Goal: Information Seeking & Learning: Check status

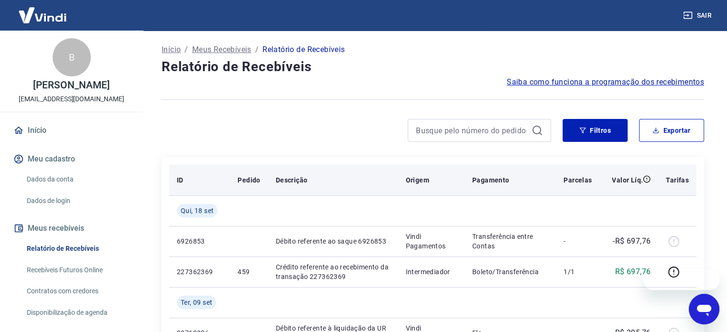
scroll to position [143, 0]
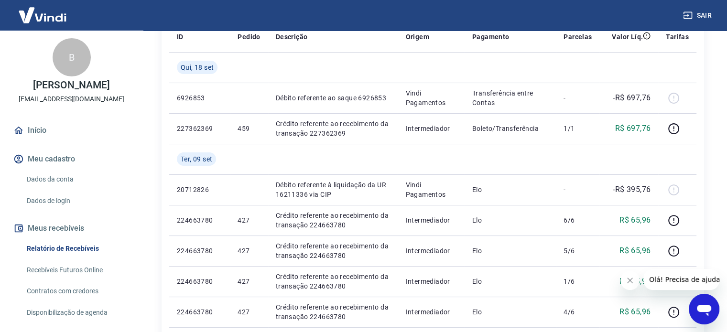
click at [634, 282] on button "Fechar mensagem da empresa" at bounding box center [630, 280] width 19 height 19
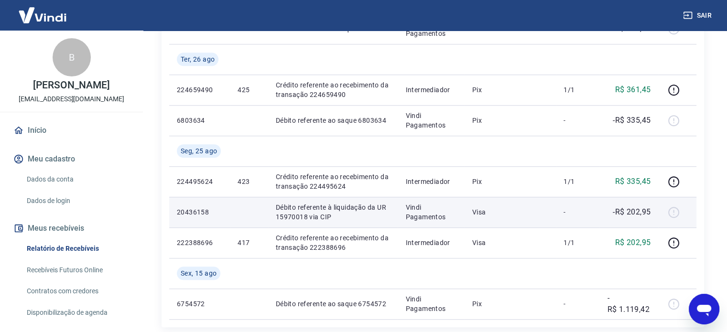
scroll to position [812, 0]
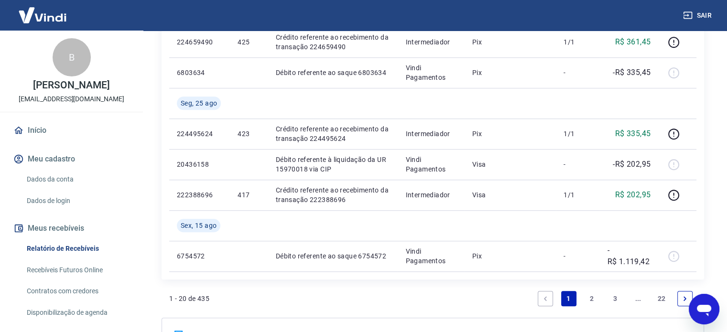
click at [595, 298] on link "2" at bounding box center [591, 298] width 15 height 15
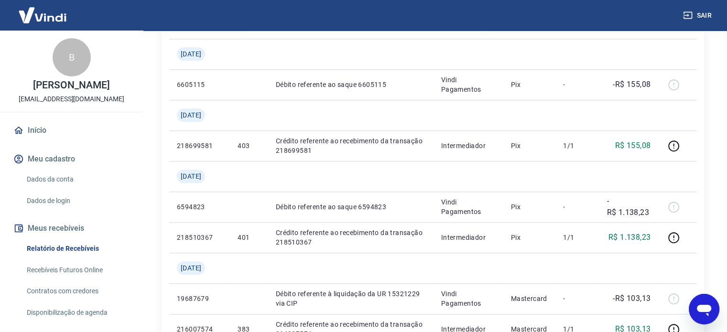
scroll to position [1052, 0]
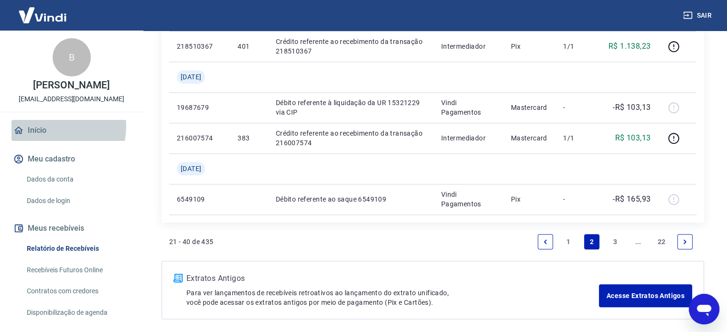
click at [51, 137] on link "Início" at bounding box center [71, 130] width 120 height 21
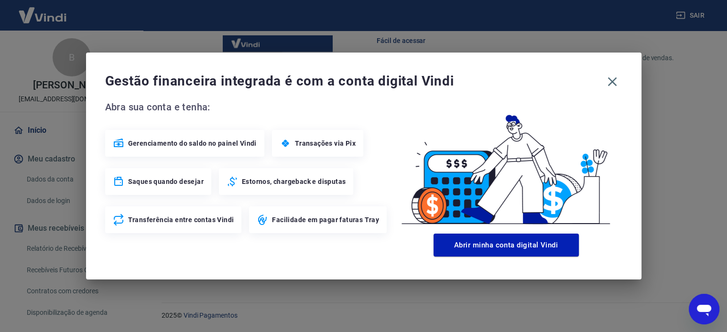
scroll to position [482, 0]
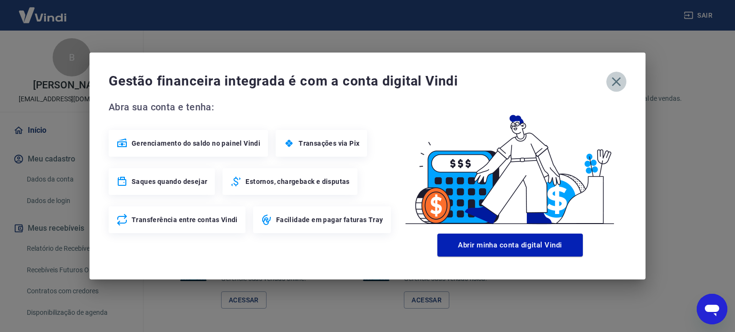
click at [613, 86] on icon "button" at bounding box center [615, 81] width 15 height 15
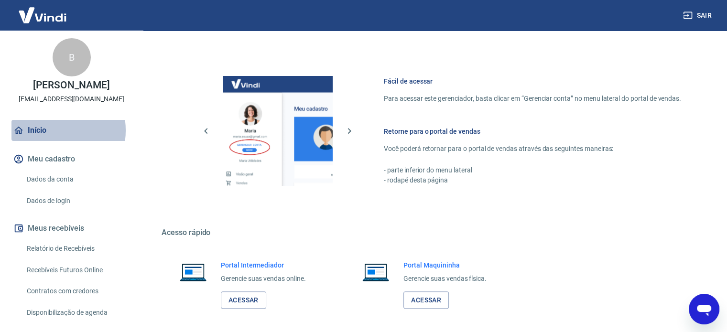
click at [50, 141] on link "Início" at bounding box center [71, 130] width 120 height 21
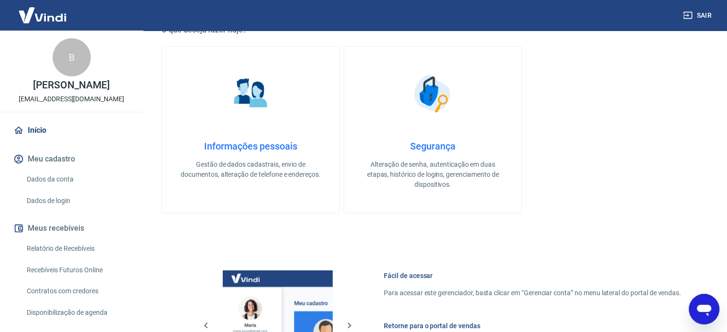
scroll to position [522, 0]
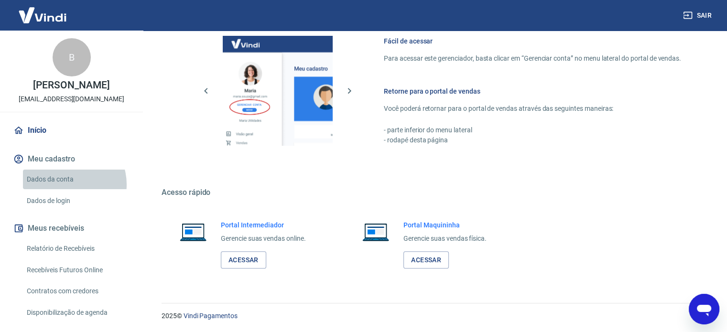
click at [67, 189] on link "Dados da conta" at bounding box center [77, 180] width 109 height 20
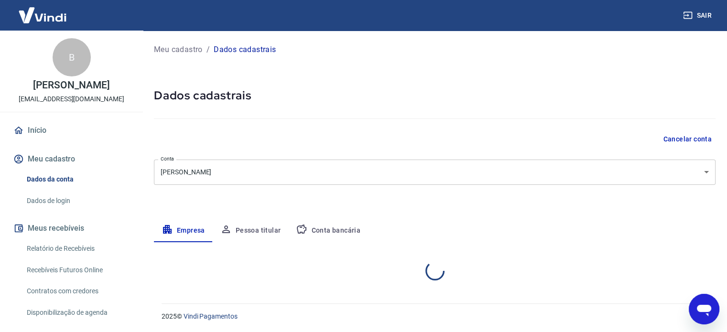
select select "CE"
click at [53, 133] on link "Início" at bounding box center [71, 130] width 120 height 21
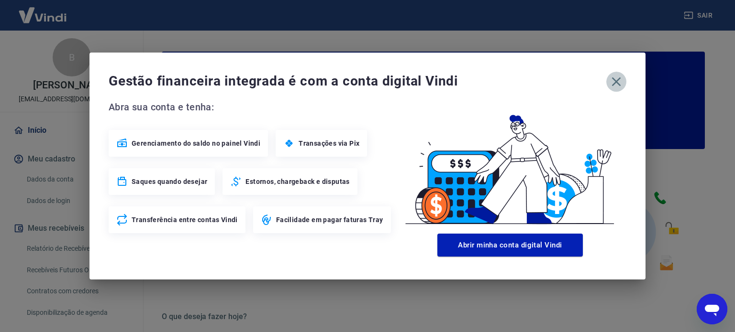
click at [621, 78] on icon "button" at bounding box center [615, 81] width 15 height 15
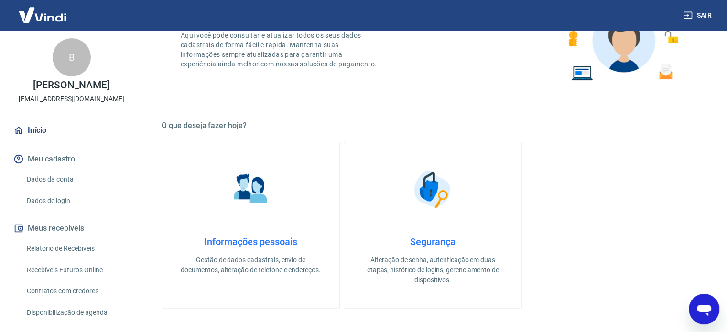
scroll to position [287, 0]
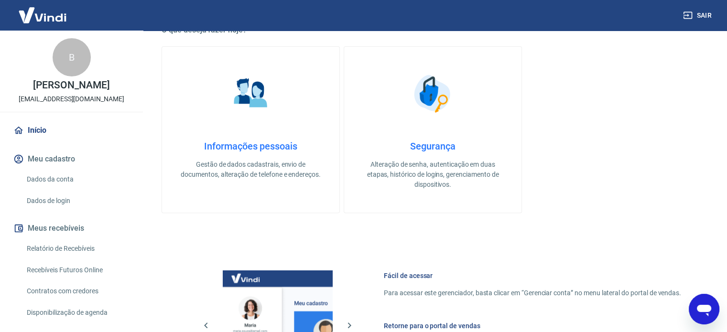
click at [248, 139] on link "Informações pessoais Gestão de dados cadastrais, envio de documentos, alteração…" at bounding box center [251, 129] width 178 height 167
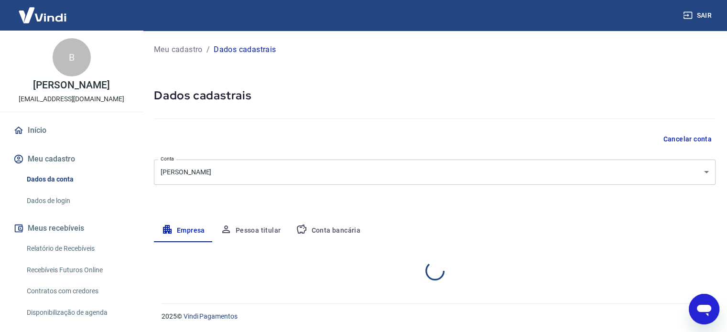
select select "CE"
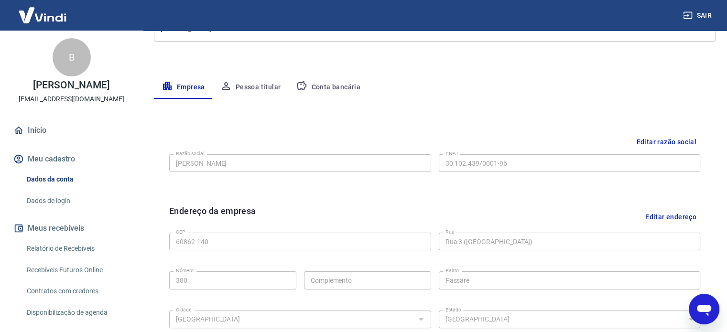
scroll to position [191, 0]
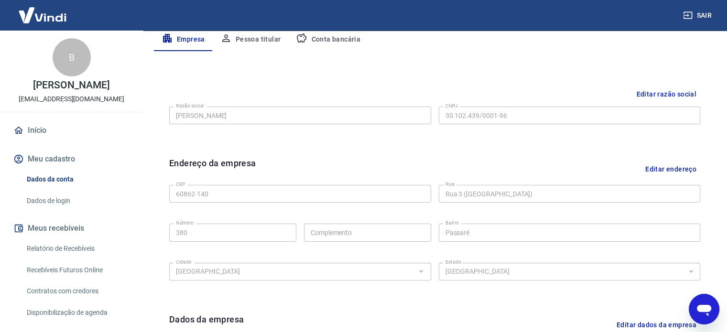
click at [691, 171] on button "Editar endereço" at bounding box center [671, 169] width 59 height 24
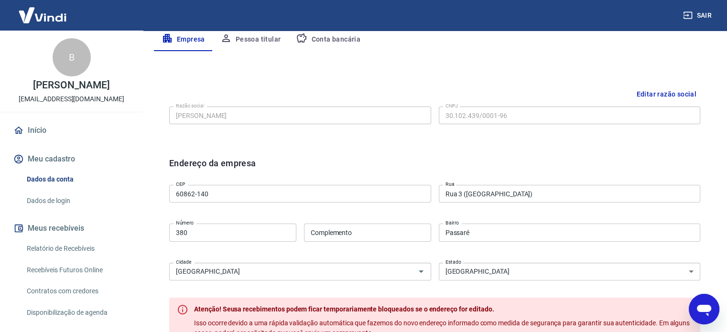
click at [388, 195] on input "60862-140" at bounding box center [300, 194] width 262 height 18
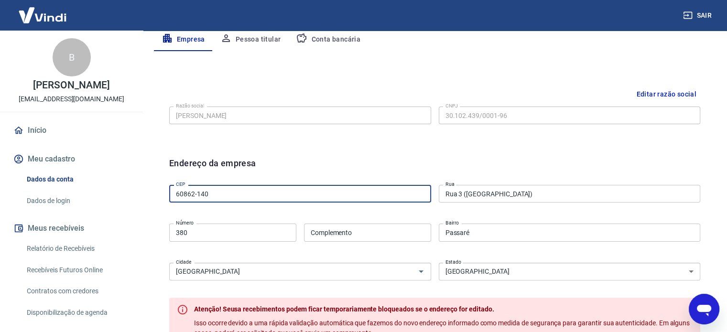
click at [388, 195] on input "60862-140" at bounding box center [300, 194] width 262 height 18
type input "6"
type input "60867-550"
click at [366, 143] on div "Editar razão social Razão social [PERSON_NAME] social CNPJ 30.102.439/0001-96 C…" at bounding box center [435, 114] width 547 height 72
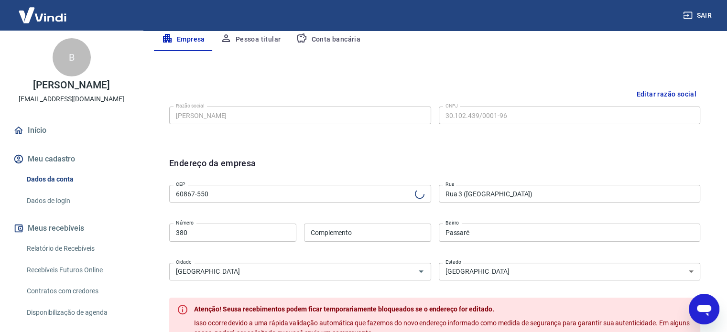
type input "Rua [PERSON_NAME]"
type input "Boa Vista-[GEOGRAPHIC_DATA]"
click at [255, 235] on input "380" at bounding box center [232, 233] width 127 height 18
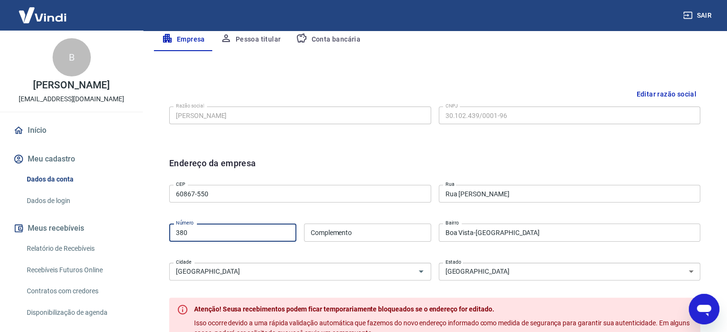
click at [255, 235] on input "380" at bounding box center [232, 233] width 127 height 18
type input "450"
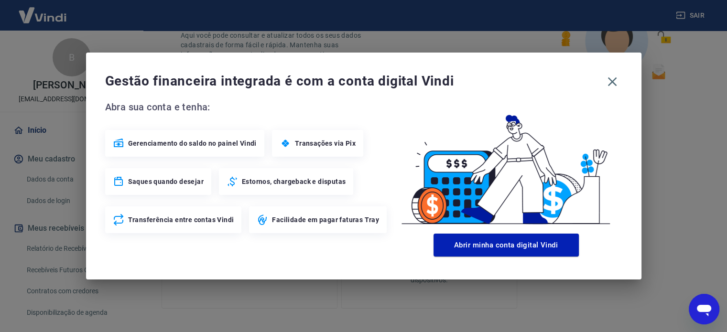
scroll to position [287, 0]
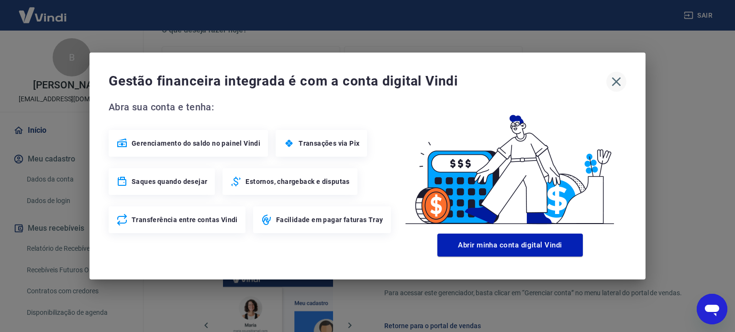
click at [618, 83] on icon "button" at bounding box center [616, 81] width 9 height 9
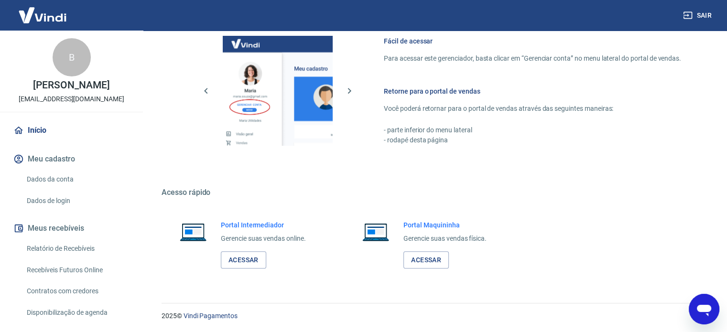
scroll to position [283, 0]
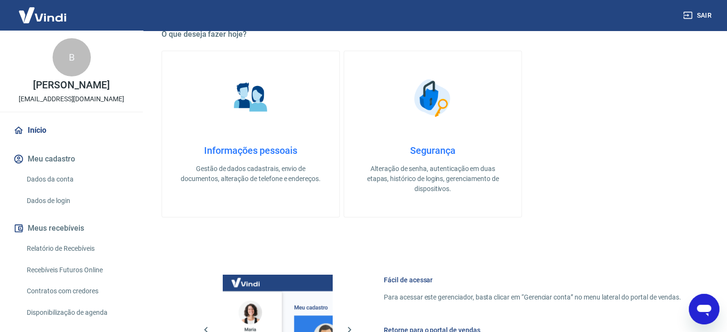
click at [264, 165] on p "Gestão de dados cadastrais, envio de documentos, alteração de telefone e endere…" at bounding box center [250, 174] width 147 height 20
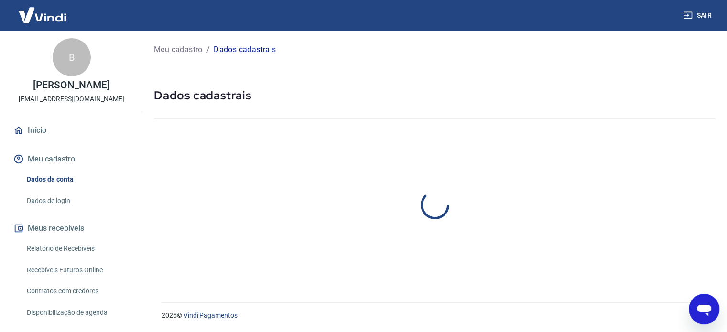
select select "CE"
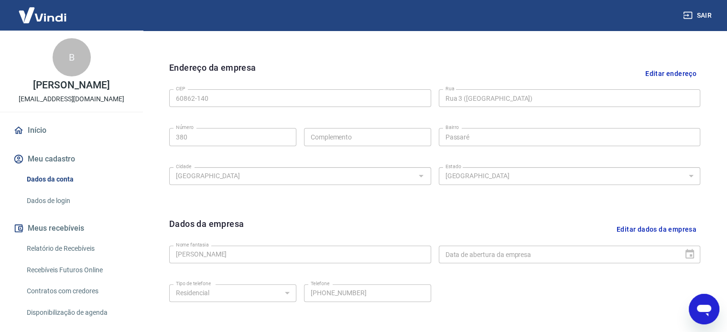
scroll to position [357, 0]
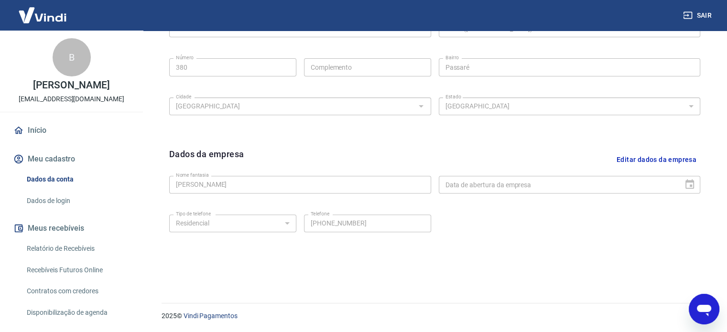
click at [530, 259] on div "Dados da empresa Editar dados da empresa Nome fantasia [PERSON_NAME] Nome fanta…" at bounding box center [435, 206] width 547 height 132
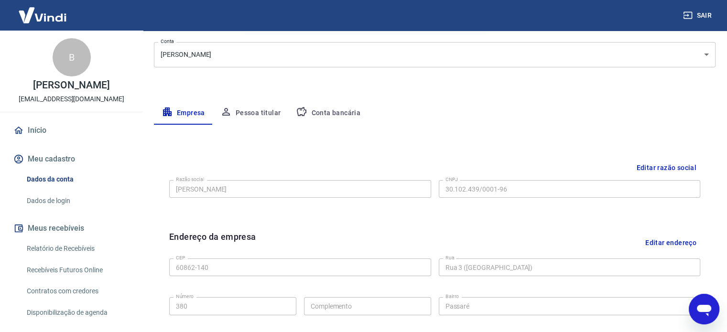
scroll to position [0, 0]
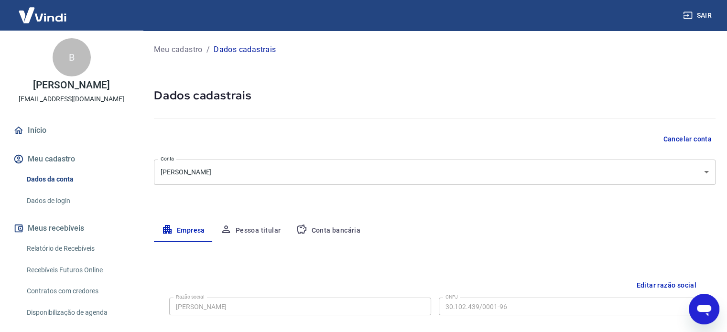
click at [50, 169] on button "Meu cadastro" at bounding box center [71, 159] width 120 height 21
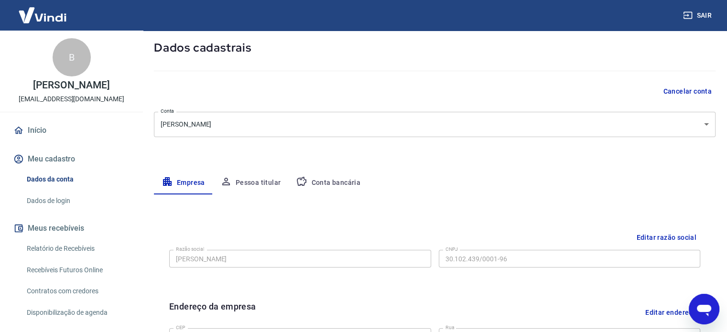
click at [257, 183] on button "Pessoa titular" at bounding box center [251, 183] width 76 height 23
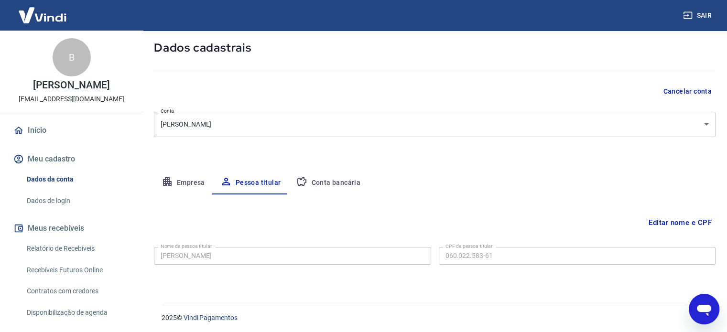
scroll to position [50, 0]
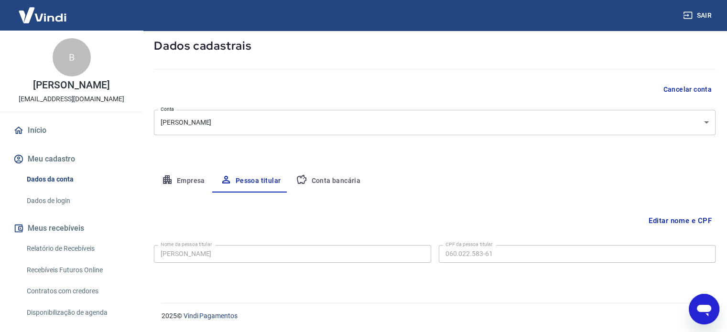
click at [326, 186] on button "Conta bancária" at bounding box center [328, 181] width 80 height 23
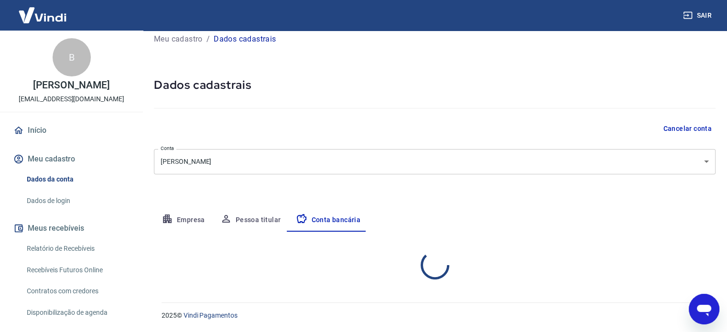
select select "1"
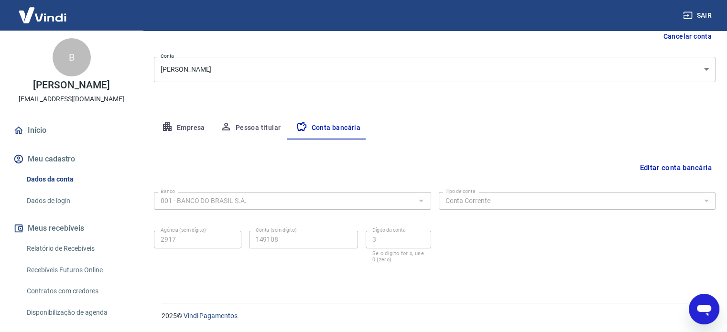
scroll to position [0, 0]
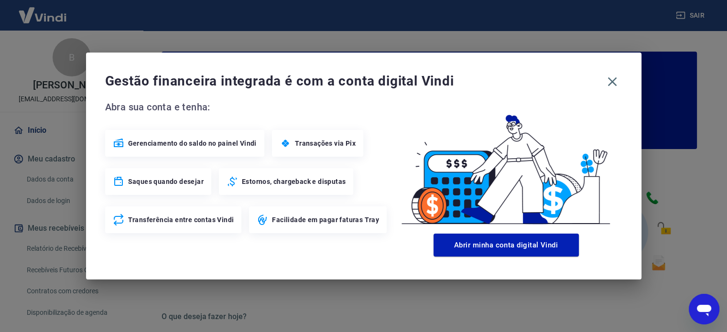
scroll to position [283, 0]
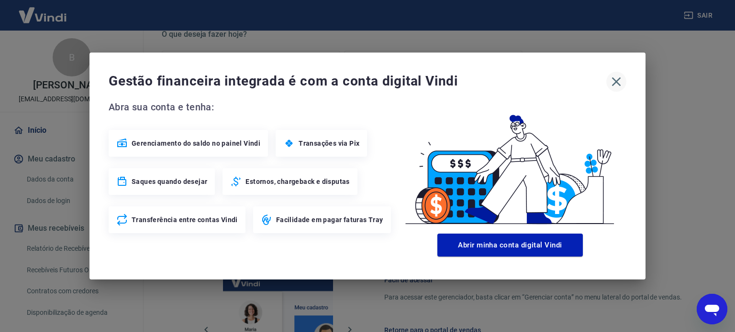
click at [620, 81] on icon "button" at bounding box center [615, 81] width 15 height 15
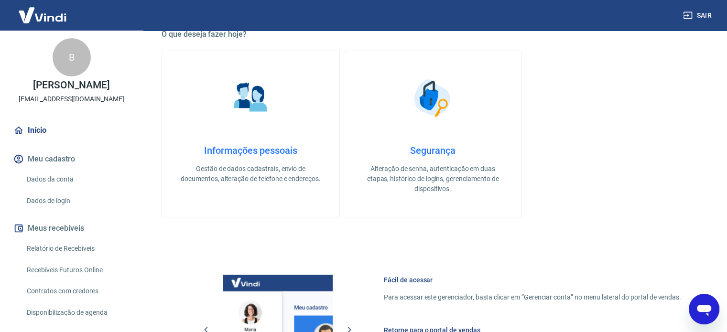
scroll to position [235, 0]
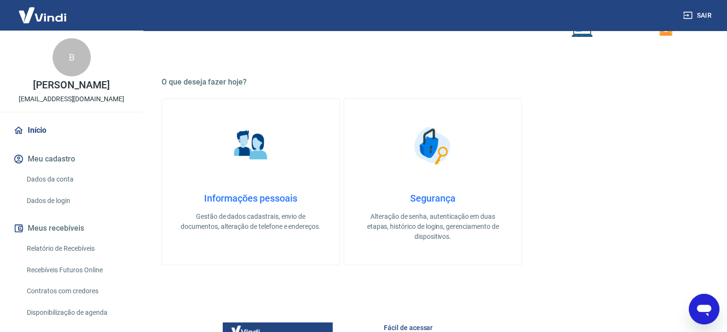
click at [452, 166] on img at bounding box center [433, 146] width 48 height 48
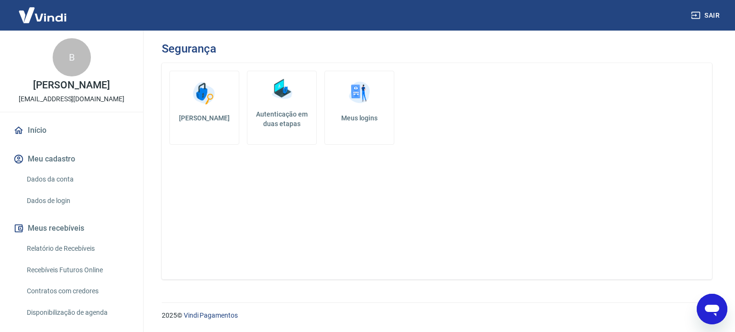
click at [36, 13] on img at bounding box center [42, 14] width 62 height 29
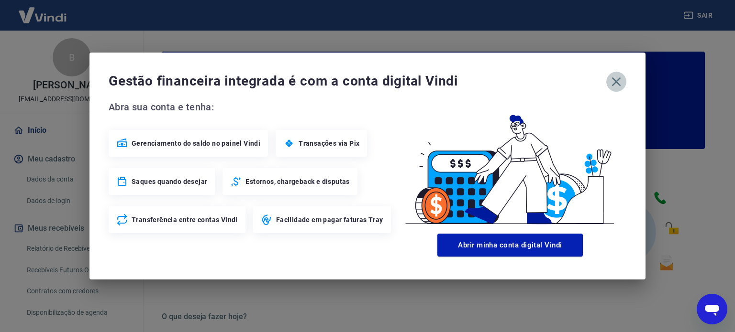
click at [613, 82] on icon "button" at bounding box center [615, 81] width 15 height 15
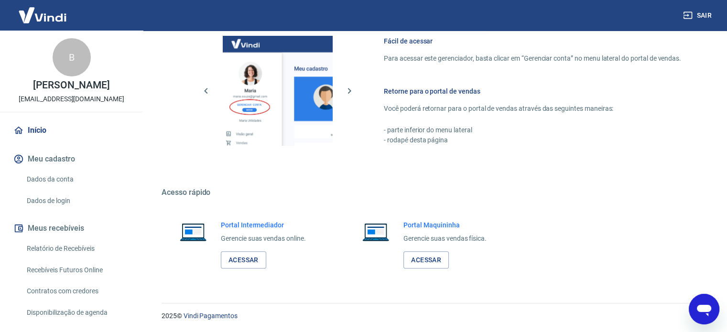
scroll to position [57, 0]
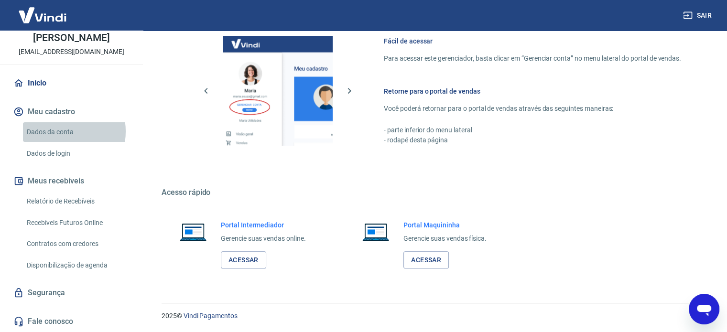
click at [59, 132] on link "Dados da conta" at bounding box center [77, 132] width 109 height 20
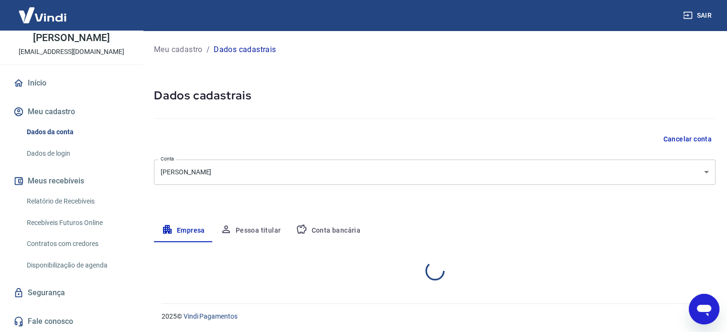
select select "CE"
click at [89, 201] on link "Relatório de Recebíveis" at bounding box center [77, 202] width 109 height 20
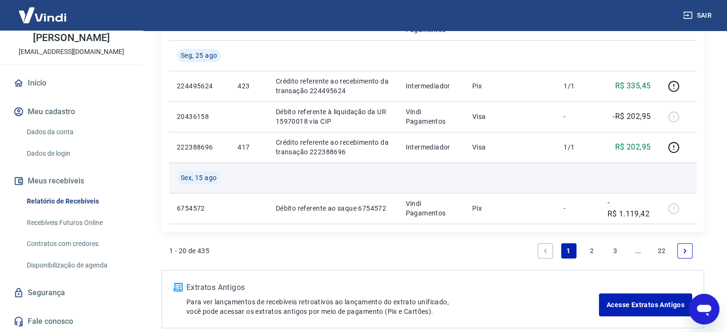
scroll to position [907, 0]
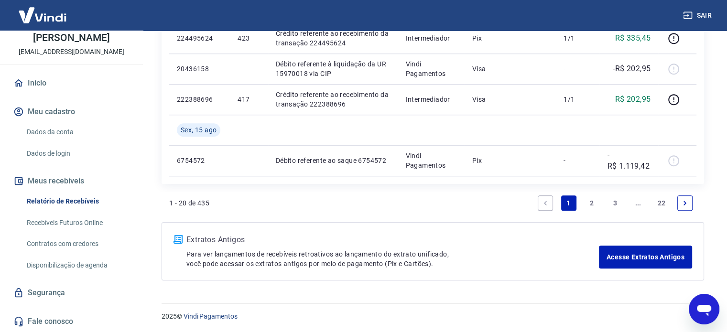
click at [591, 206] on link "2" at bounding box center [591, 203] width 15 height 15
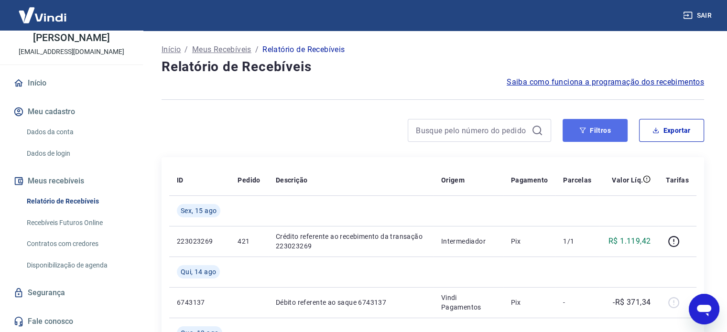
click at [604, 130] on button "Filtros" at bounding box center [595, 130] width 65 height 23
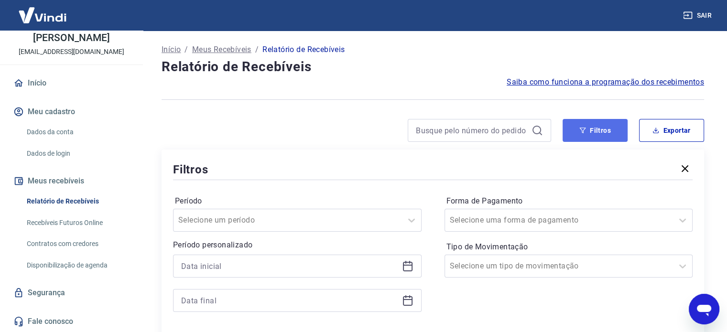
click at [617, 129] on button "Filtros" at bounding box center [595, 130] width 65 height 23
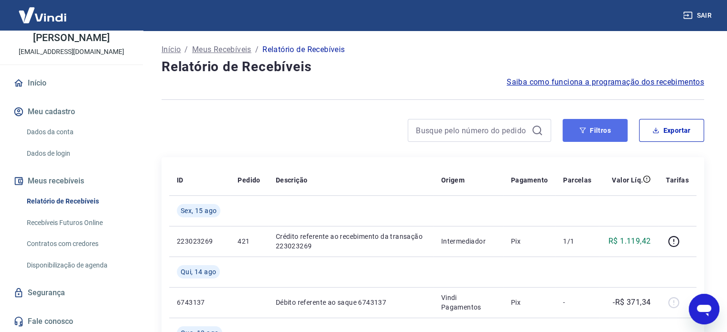
click at [617, 129] on button "Filtros" at bounding box center [595, 130] width 65 height 23
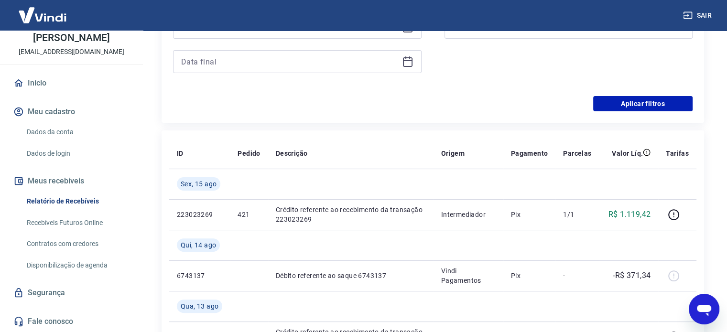
scroll to position [96, 0]
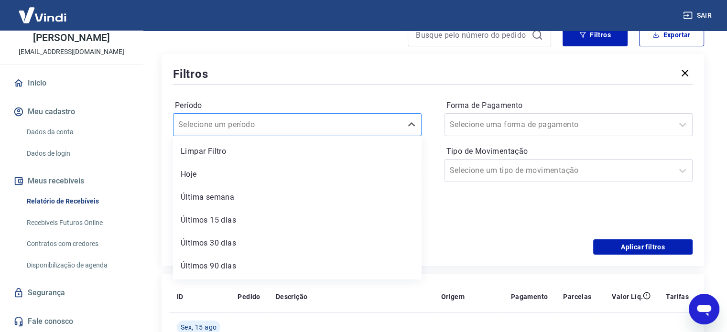
click at [261, 127] on input "Período" at bounding box center [226, 124] width 97 height 11
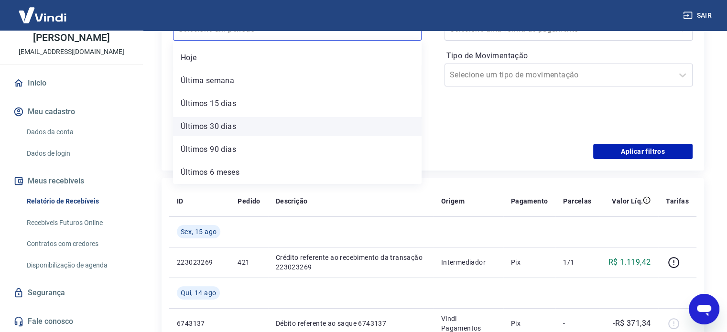
scroll to position [143, 0]
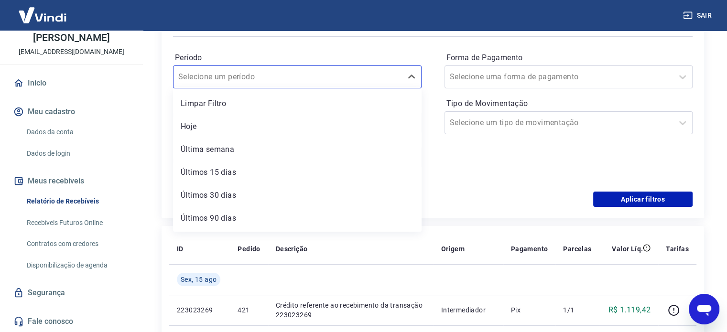
click at [451, 156] on div "Forma de Pagamento Selecione uma forma de pagamento Tipo de Movimentação Seleci…" at bounding box center [569, 115] width 249 height 130
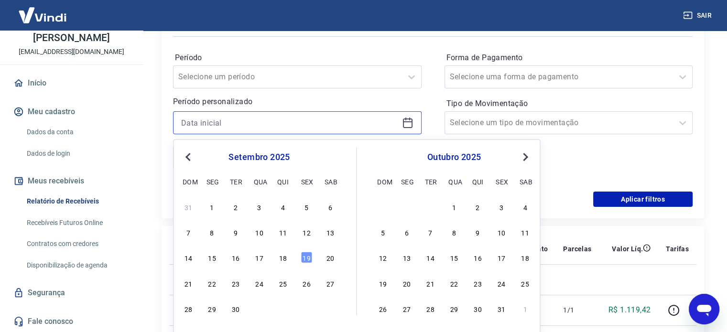
click at [306, 122] on input at bounding box center [289, 123] width 217 height 14
click at [309, 238] on div "12" at bounding box center [306, 232] width 11 height 11
type input "[DATE]"
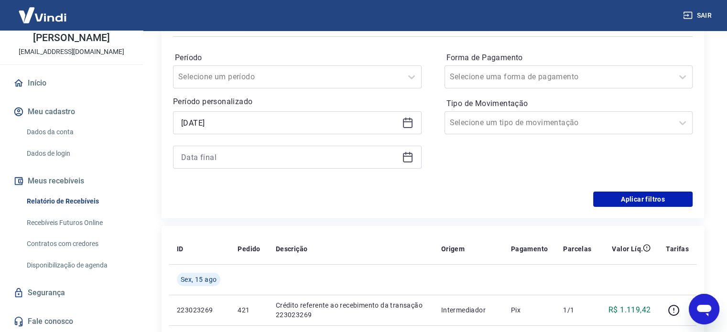
scroll to position [48, 0]
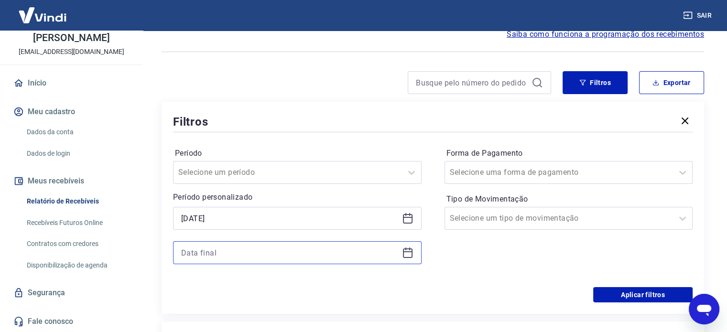
click at [303, 246] on input at bounding box center [289, 253] width 217 height 14
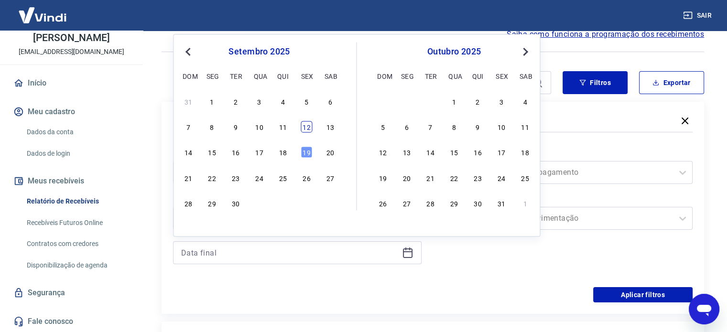
click at [307, 129] on div "12" at bounding box center [306, 126] width 11 height 11
type input "[DATE]"
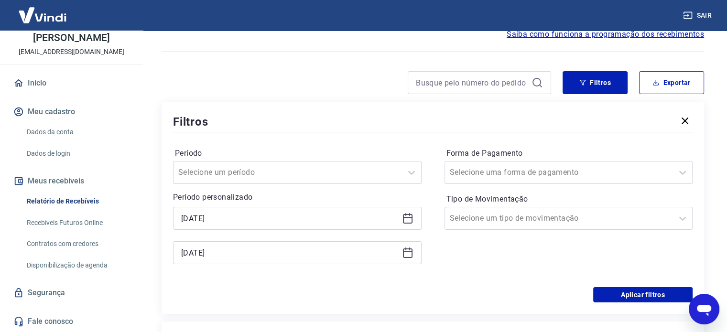
scroll to position [191, 0]
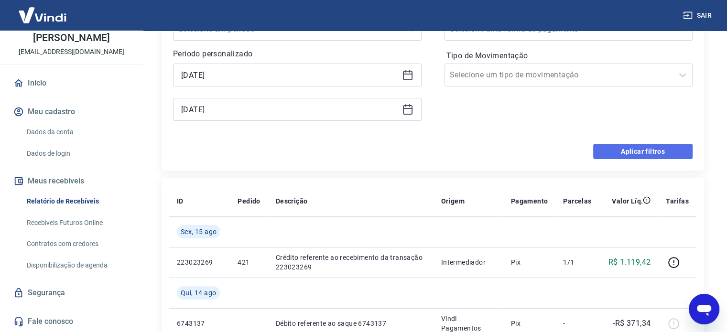
click at [618, 155] on button "Aplicar filtros" at bounding box center [642, 151] width 99 height 15
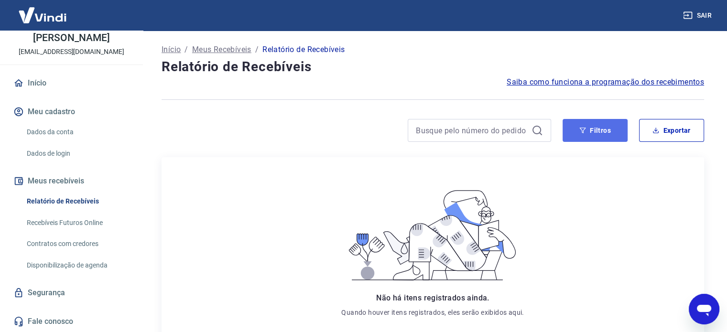
click at [583, 135] on button "Filtros" at bounding box center [595, 130] width 65 height 23
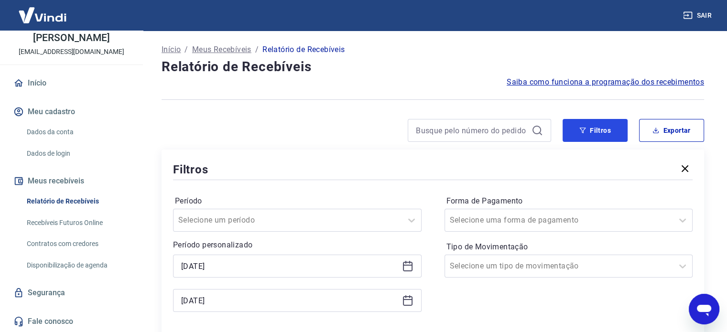
scroll to position [96, 0]
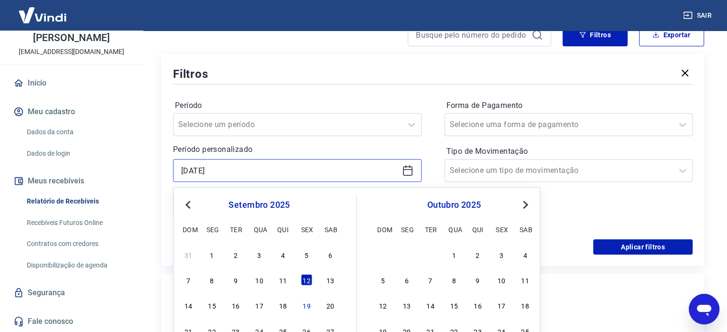
click at [262, 170] on input "[DATE]" at bounding box center [289, 171] width 217 height 14
click at [285, 281] on div "11" at bounding box center [282, 280] width 11 height 11
type input "[DATE]"
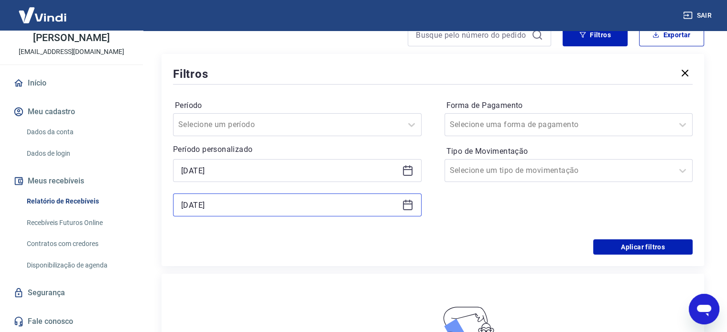
click at [233, 209] on input "[DATE]" at bounding box center [289, 205] width 217 height 14
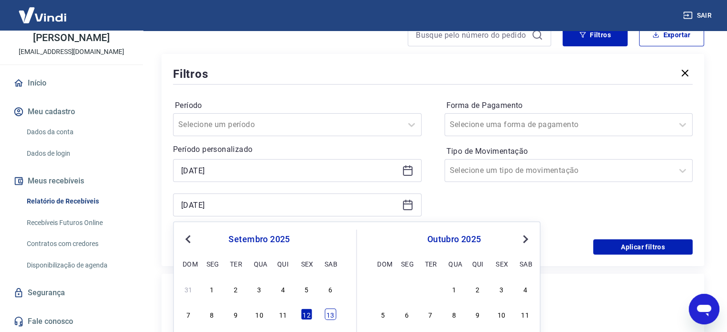
click at [329, 316] on div "13" at bounding box center [330, 314] width 11 height 11
type input "[DATE]"
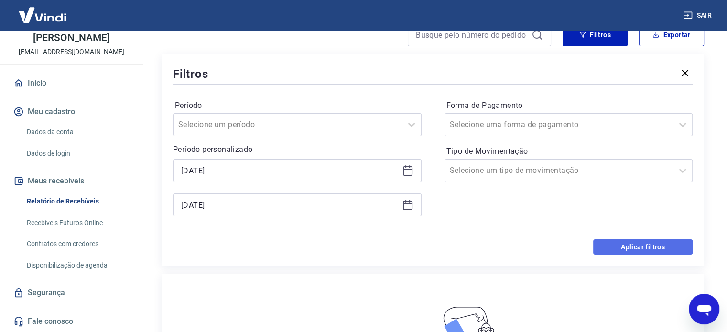
click at [626, 249] on button "Aplicar filtros" at bounding box center [642, 247] width 99 height 15
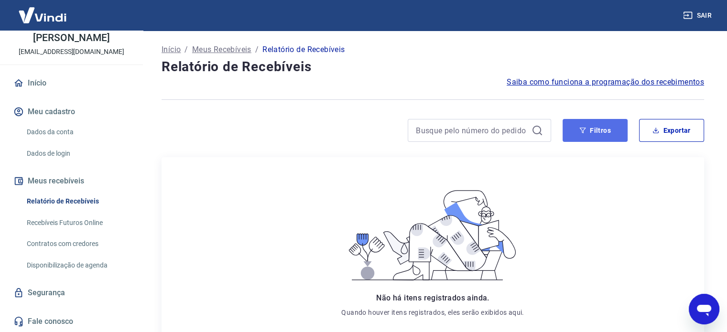
click at [576, 130] on button "Filtros" at bounding box center [595, 130] width 65 height 23
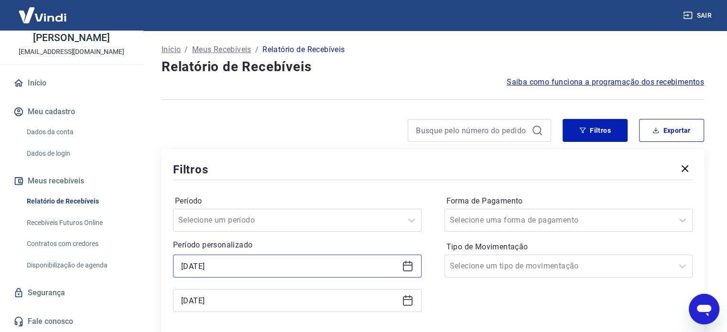
click at [242, 262] on input "[DATE]" at bounding box center [289, 266] width 217 height 14
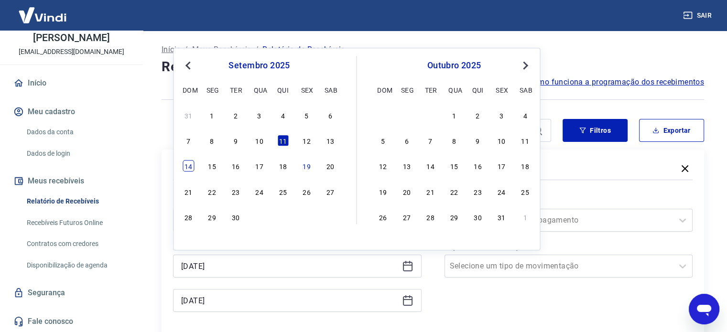
click at [188, 170] on div "14" at bounding box center [188, 166] width 11 height 11
type input "[DATE]"
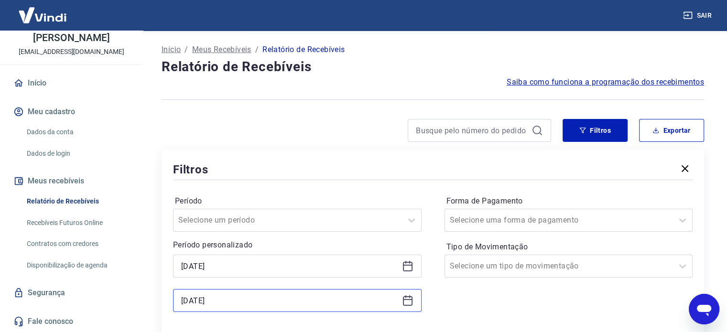
click at [247, 300] on input "[DATE]" at bounding box center [289, 301] width 217 height 14
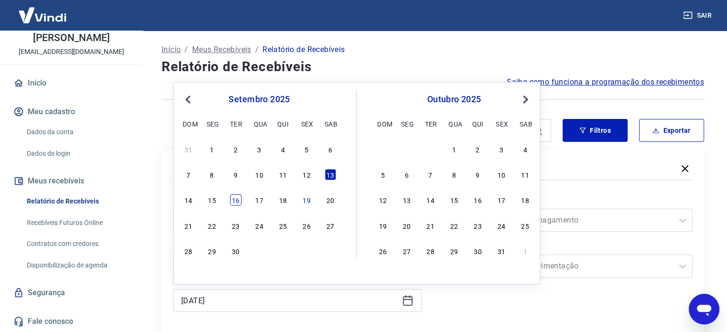
click at [241, 200] on div "16" at bounding box center [235, 200] width 11 height 11
type input "[DATE]"
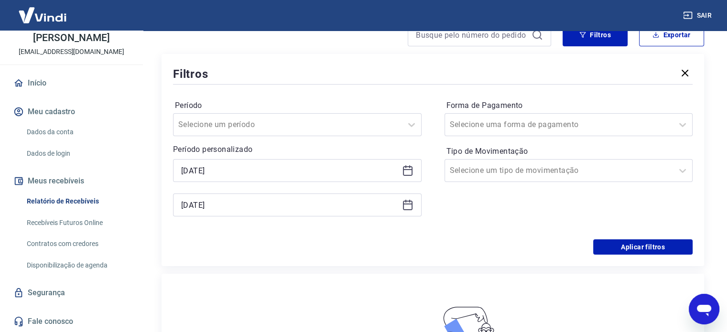
scroll to position [143, 0]
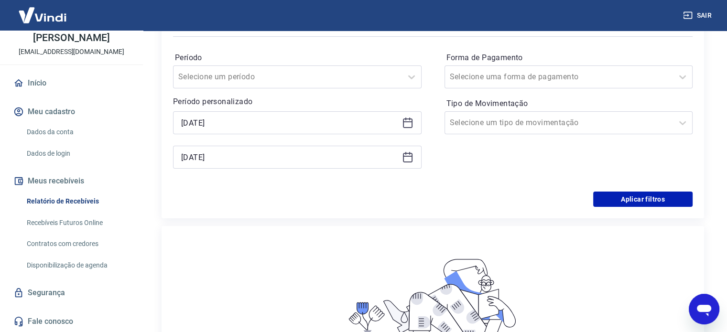
click at [619, 209] on div "Filtros Período Selecione um período Período personalizado Selected date: [DATE…" at bounding box center [433, 112] width 543 height 212
click at [619, 205] on button "Aplicar filtros" at bounding box center [642, 199] width 99 height 15
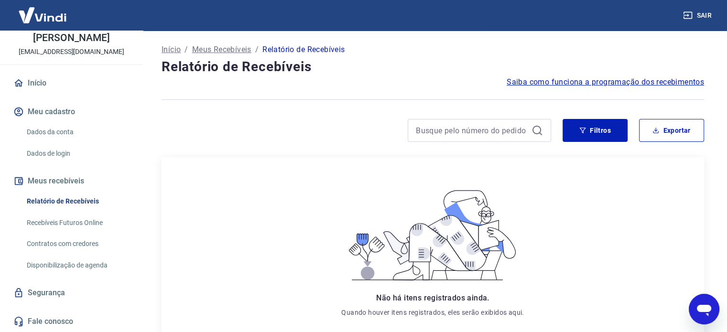
scroll to position [142, 0]
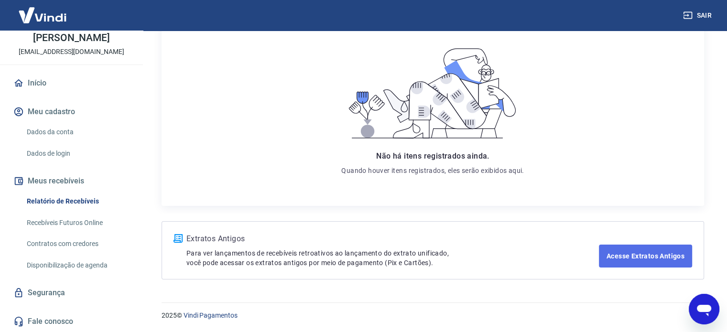
click at [624, 255] on link "Acesse Extratos Antigos" at bounding box center [645, 256] width 93 height 23
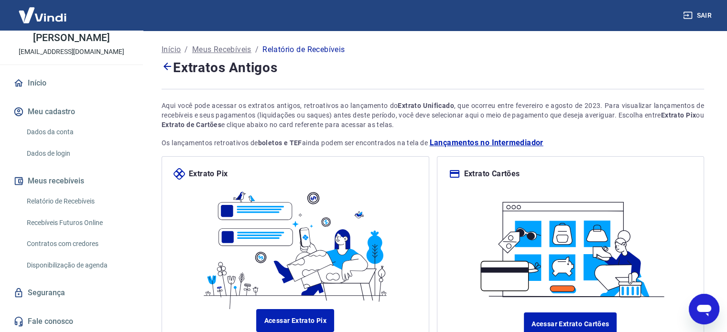
click at [166, 66] on icon at bounding box center [167, 66] width 11 height 11
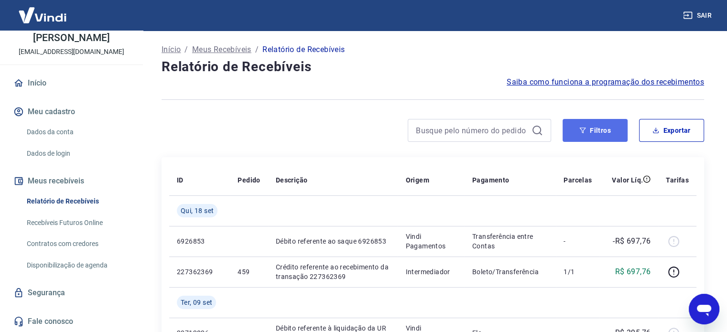
click at [594, 130] on button "Filtros" at bounding box center [595, 130] width 65 height 23
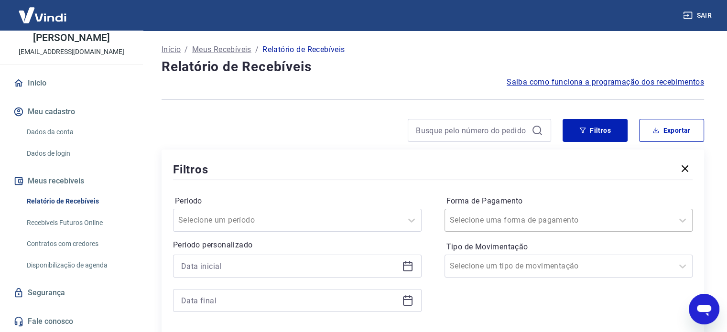
click at [543, 221] on div "Selecione uma forma de pagamento" at bounding box center [569, 220] width 249 height 23
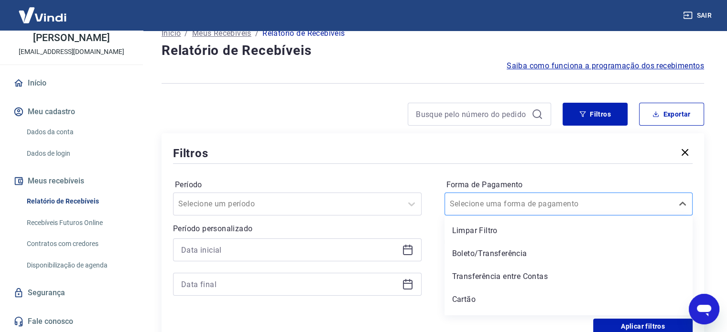
scroll to position [19, 0]
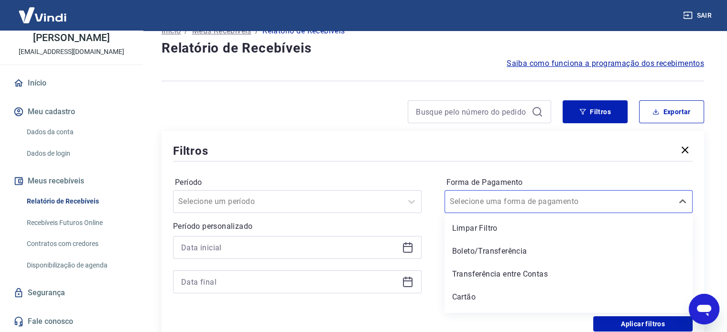
click at [509, 287] on div "Limpar Filtro Boleto/Transferência Transferência entre Contas Cartão PIX" at bounding box center [569, 263] width 249 height 100
click at [505, 298] on div "Cartão" at bounding box center [569, 297] width 249 height 19
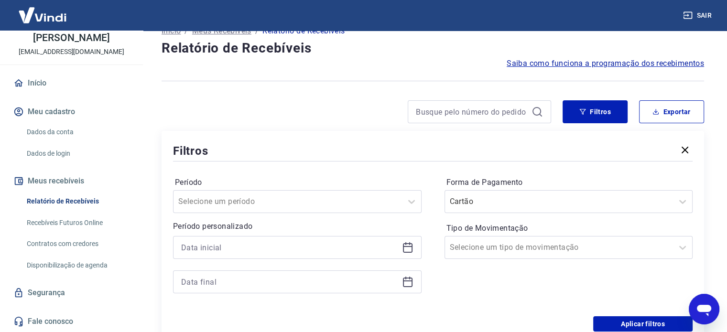
click at [477, 300] on div "Forma de Pagamento Cartão Tipo de Movimentação Selecione um tipo de movimentação" at bounding box center [569, 240] width 249 height 130
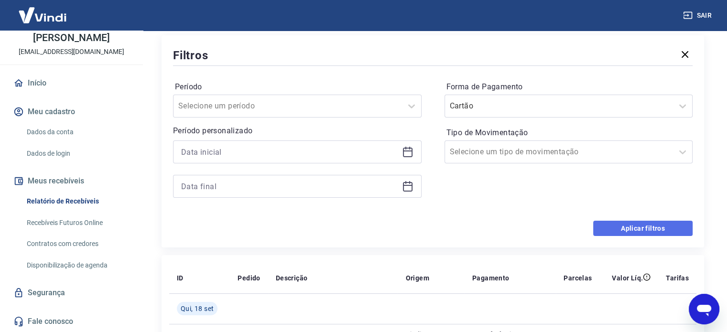
click at [637, 229] on button "Aplicar filtros" at bounding box center [642, 228] width 99 height 15
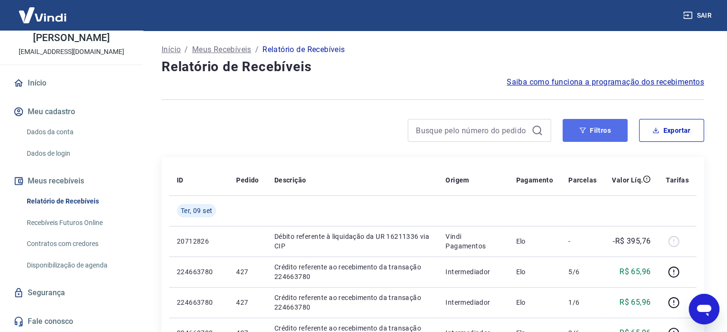
click at [594, 135] on button "Filtros" at bounding box center [595, 130] width 65 height 23
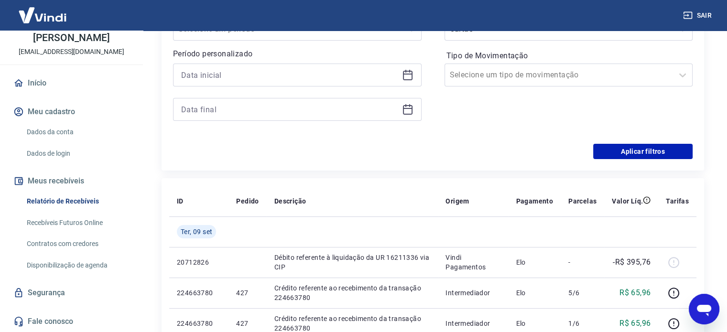
scroll to position [239, 0]
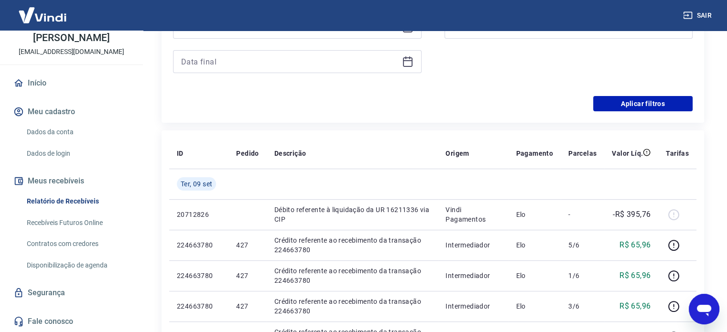
click at [84, 222] on link "Recebíveis Futuros Online" at bounding box center [77, 223] width 109 height 20
